Goal: Browse casually: Explore the website without a specific task or goal

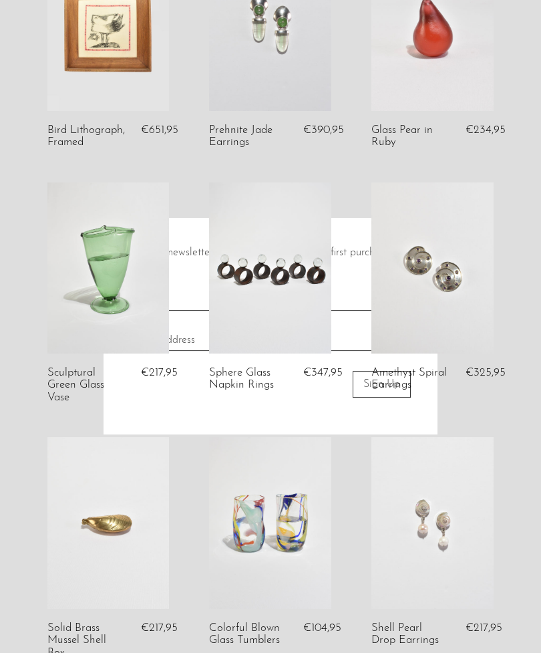
scroll to position [154, 0]
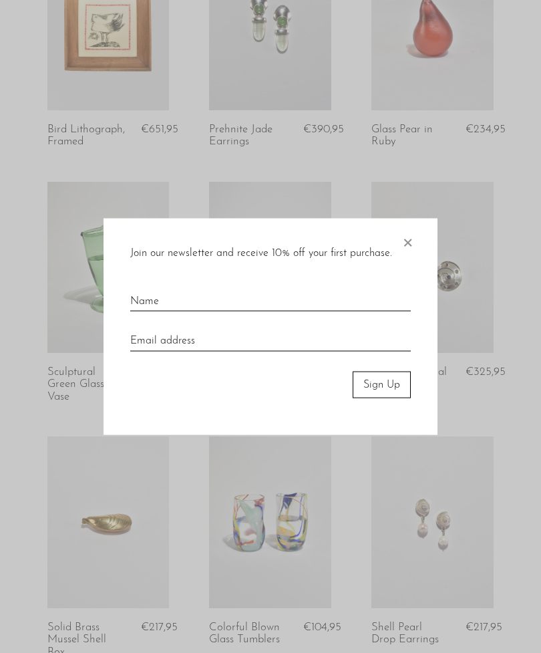
click at [406, 260] on span "×" at bounding box center [407, 239] width 13 height 43
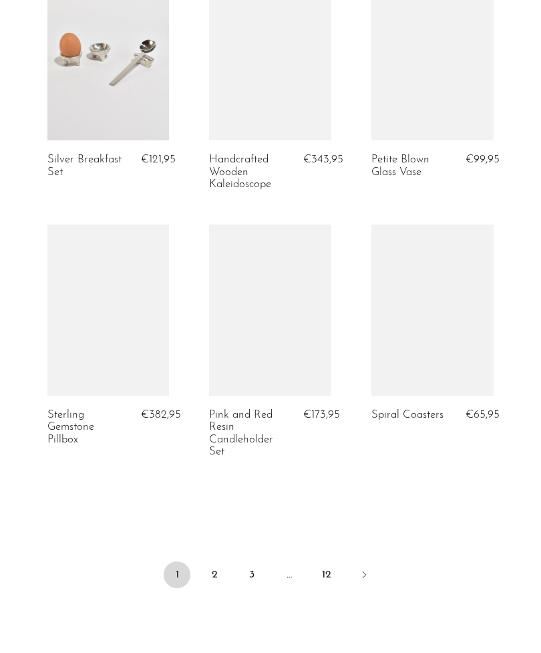
scroll to position [2632, 0]
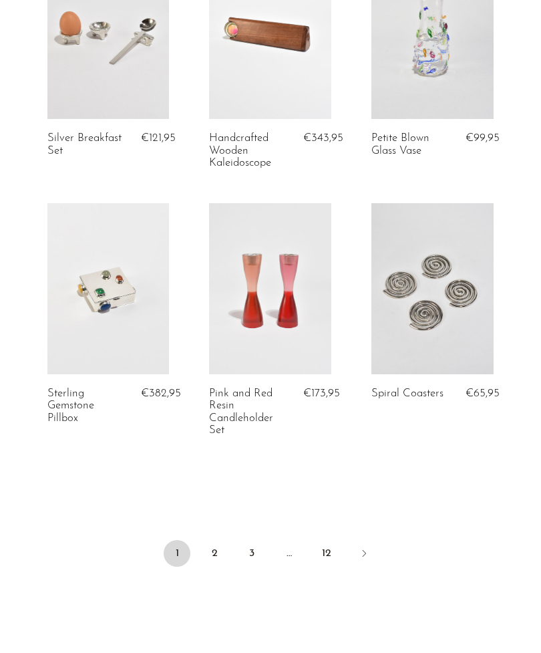
click at [222, 554] on link "2" at bounding box center [214, 553] width 27 height 27
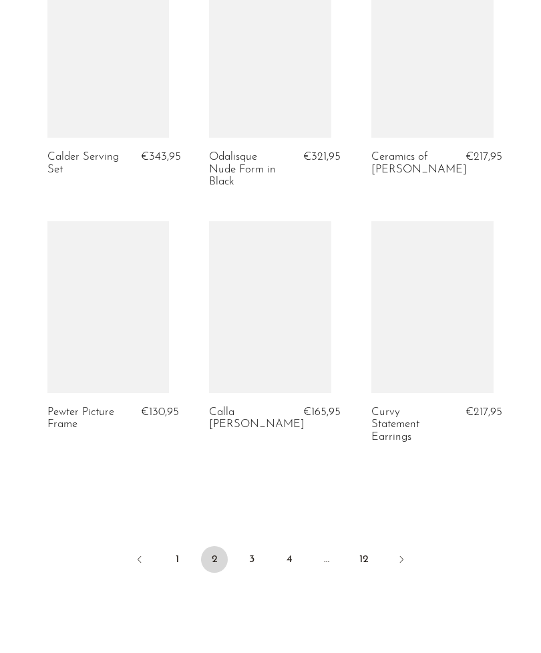
scroll to position [2679, 0]
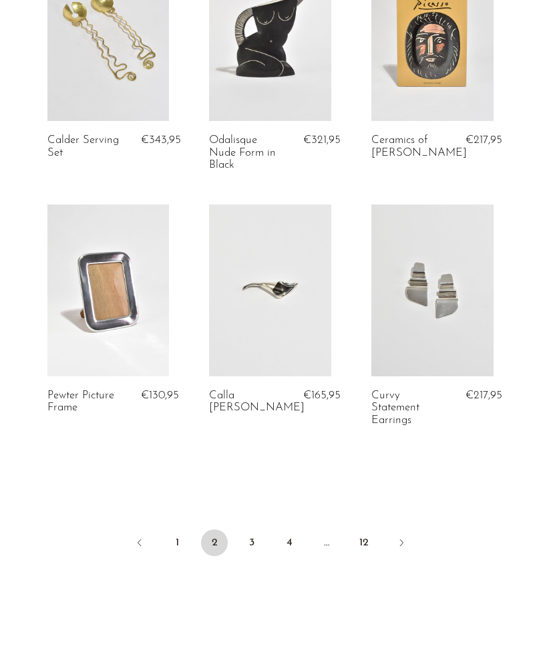
click at [258, 544] on link "3" at bounding box center [251, 542] width 27 height 27
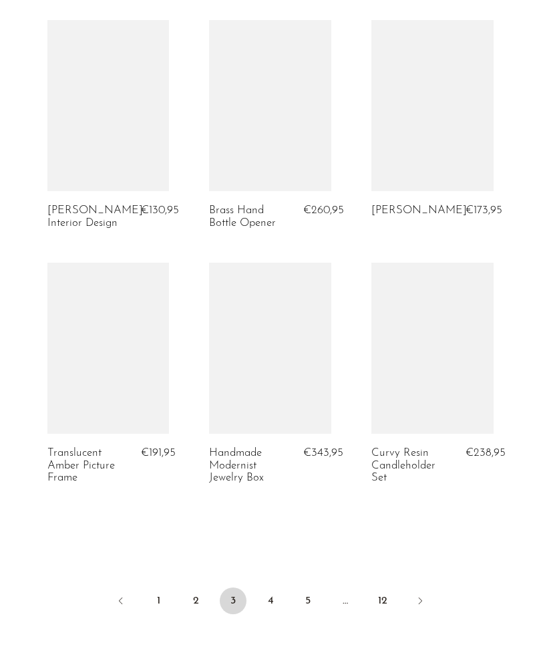
scroll to position [2684, 0]
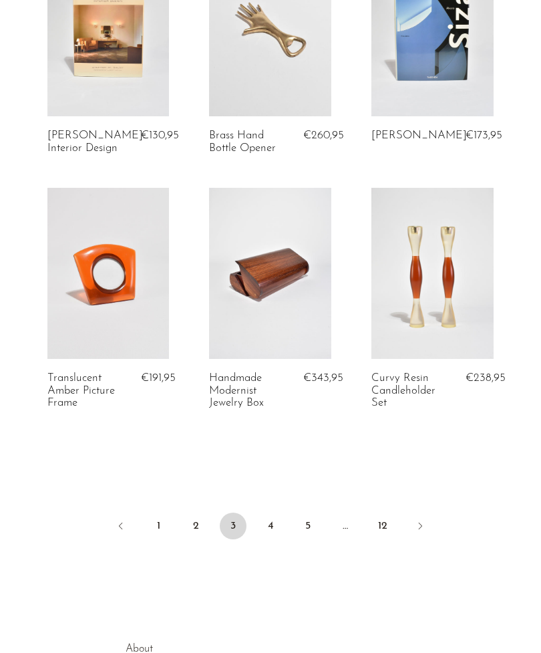
click at [270, 522] on link "4" at bounding box center [270, 525] width 27 height 27
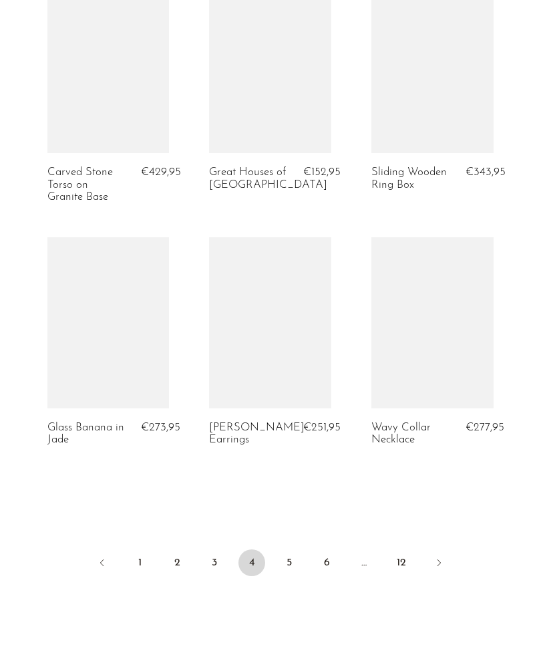
scroll to position [2627, 0]
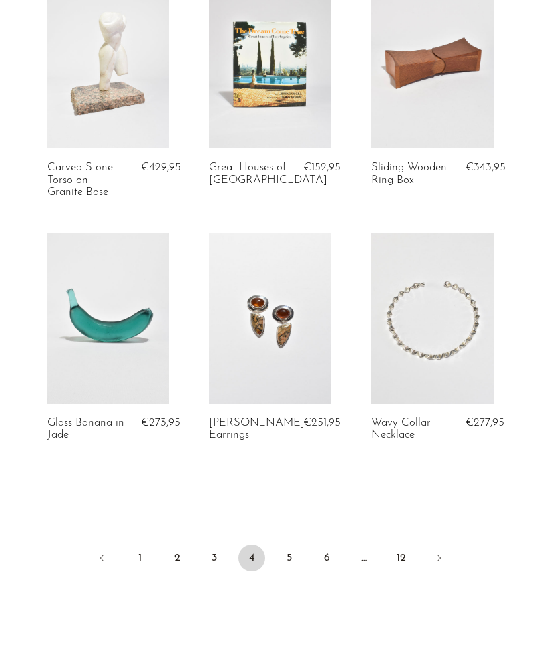
click at [291, 544] on link "5" at bounding box center [289, 557] width 27 height 27
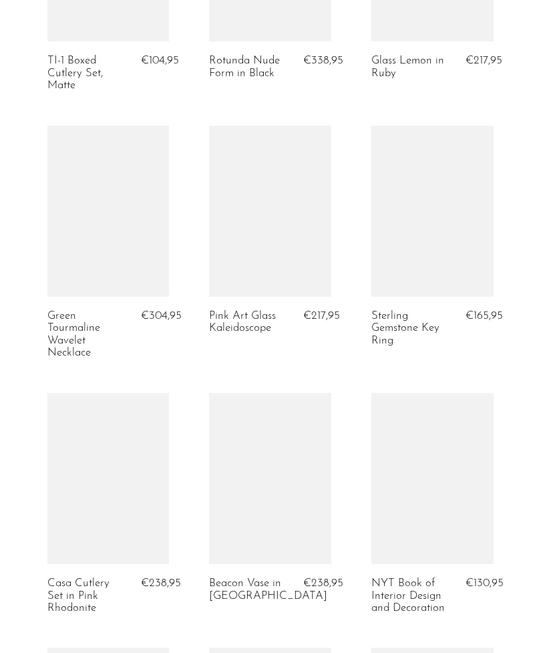
scroll to position [1929, 0]
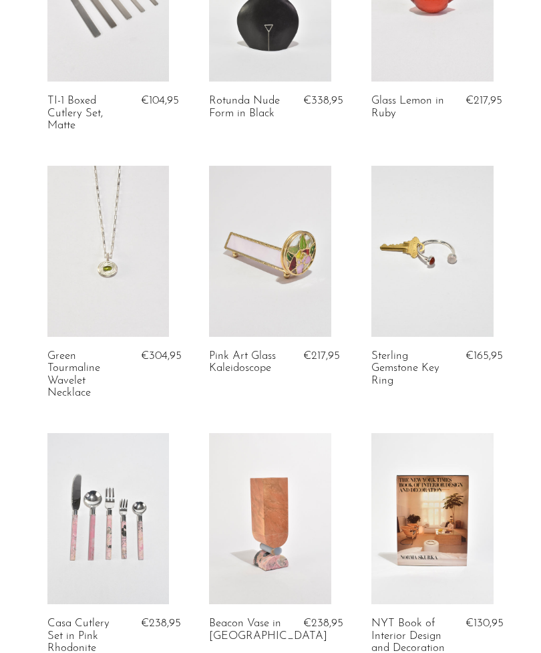
click at [448, 281] on link at bounding box center [432, 251] width 122 height 171
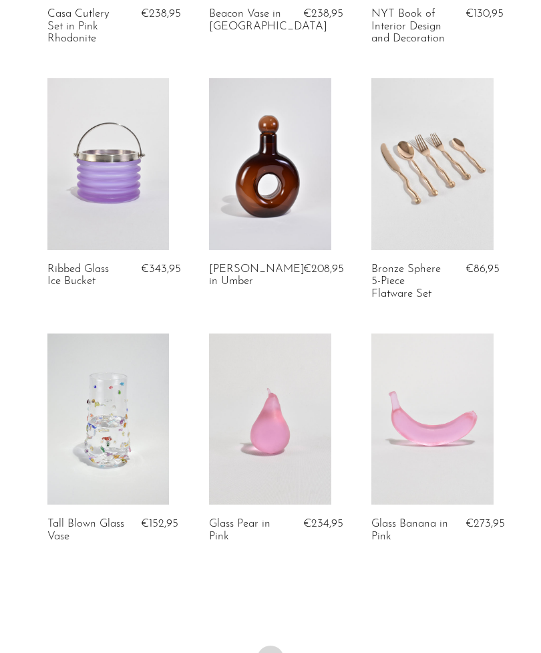
scroll to position [2629, 0]
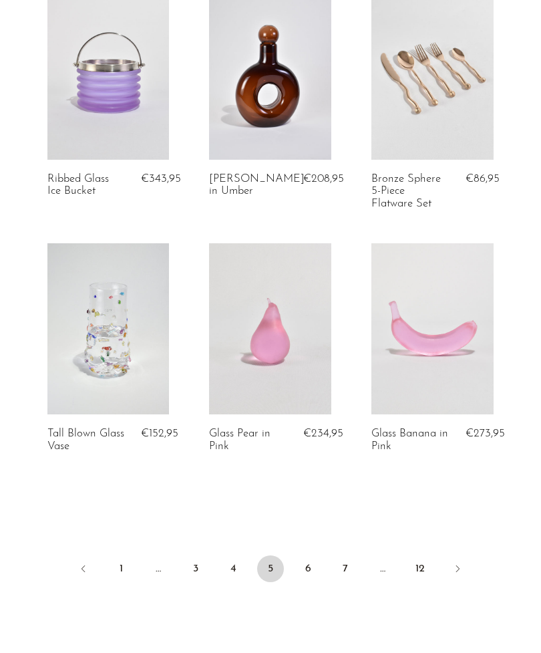
click at [306, 565] on link "6" at bounding box center [308, 568] width 27 height 27
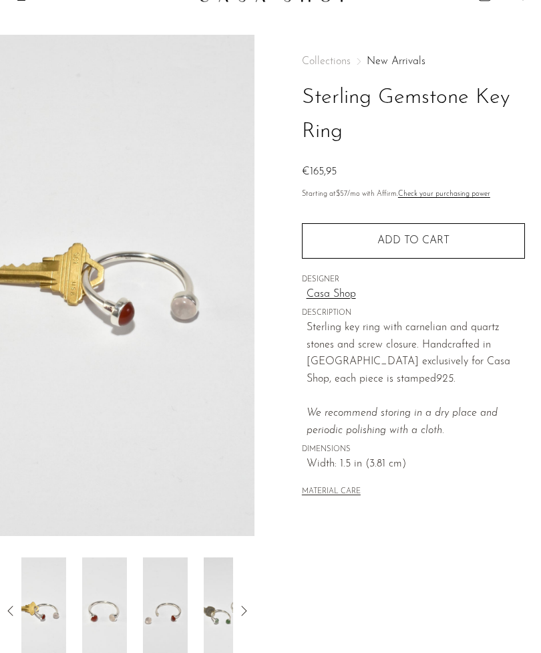
scroll to position [21, 0]
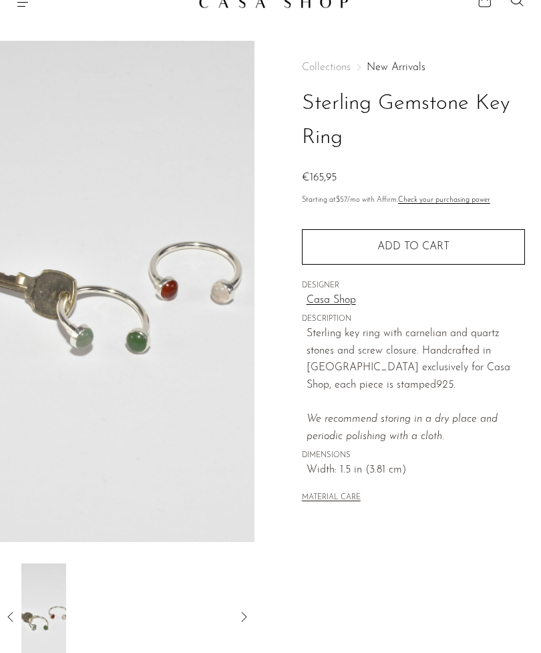
click at [19, 618] on icon at bounding box center [11, 616] width 16 height 16
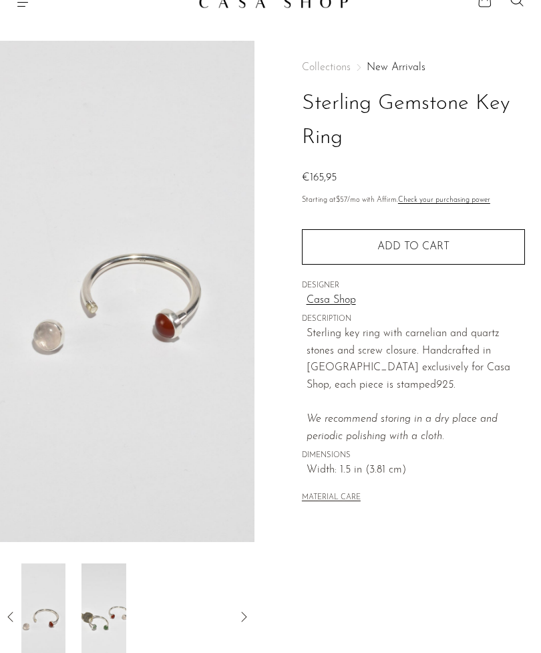
click at [61, 612] on img at bounding box center [43, 616] width 45 height 107
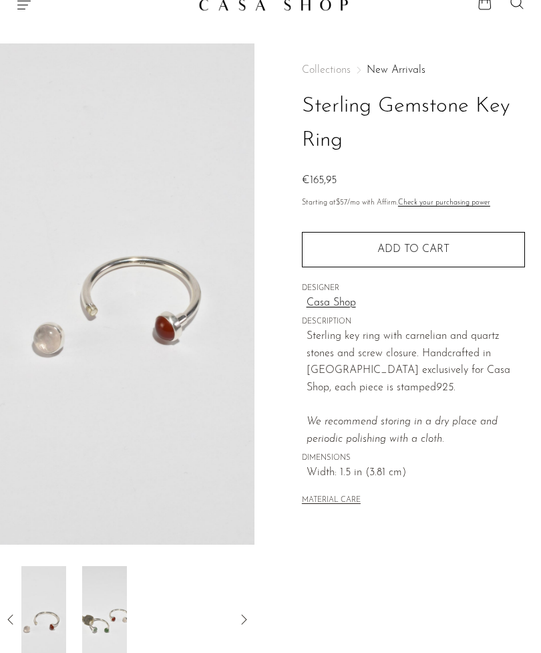
scroll to position [0, 0]
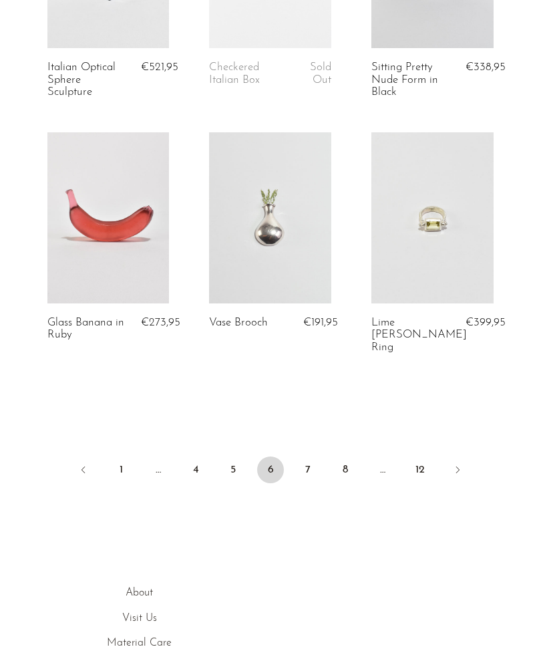
scroll to position [2711, 0]
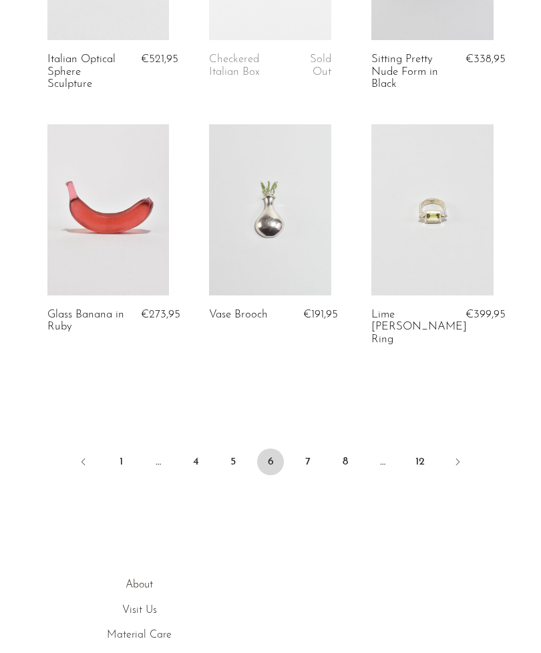
click at [310, 448] on link "7" at bounding box center [308, 461] width 27 height 27
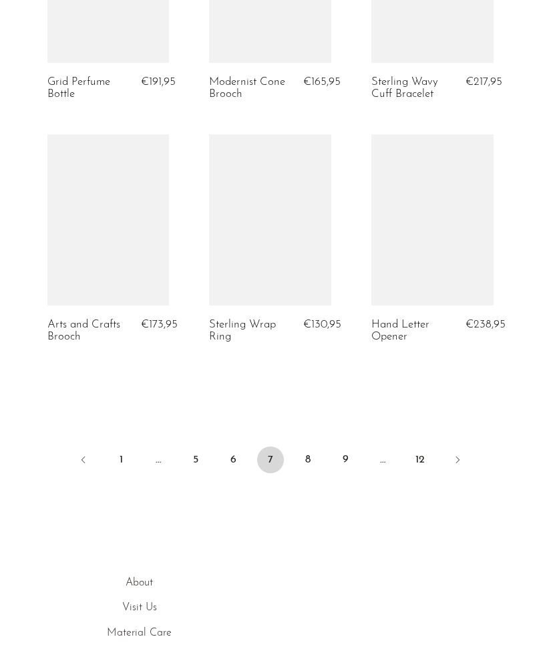
scroll to position [2659, 0]
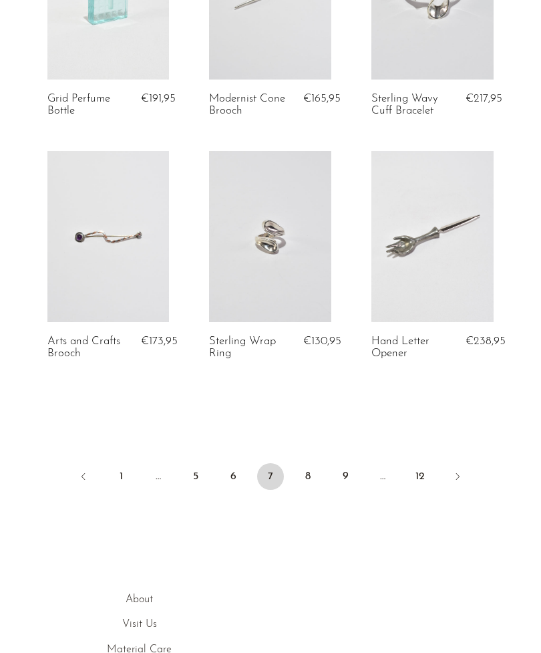
click at [313, 466] on link "8" at bounding box center [308, 476] width 27 height 27
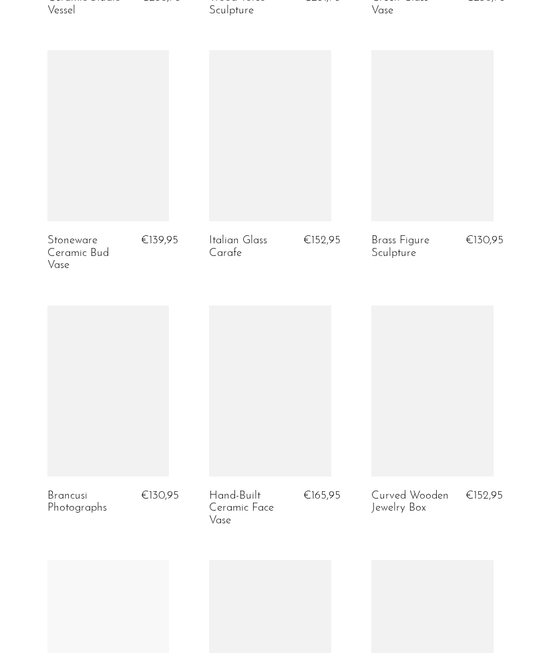
scroll to position [1750, 0]
